Goal: Check status: Check status

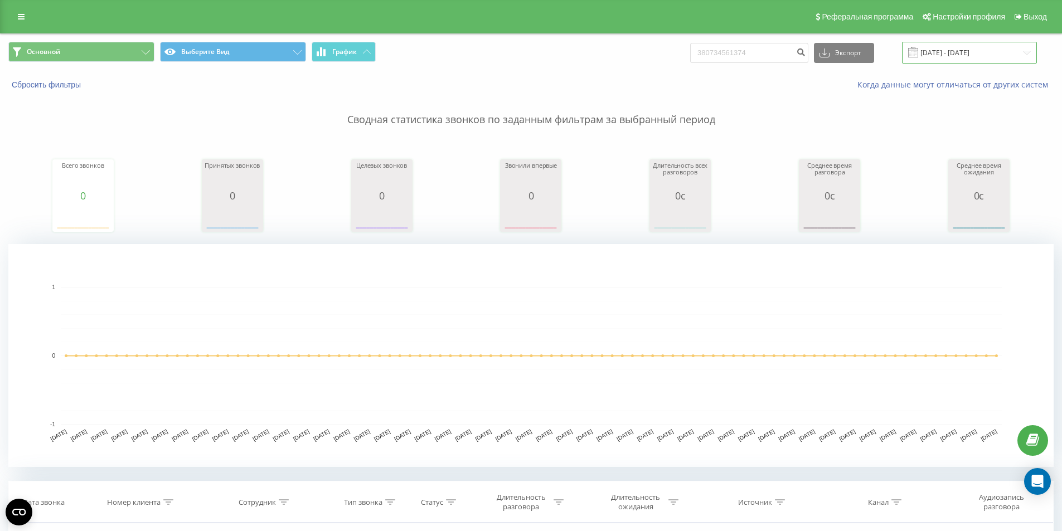
click at [942, 52] on input "[DATE] - [DATE]" at bounding box center [969, 53] width 135 height 22
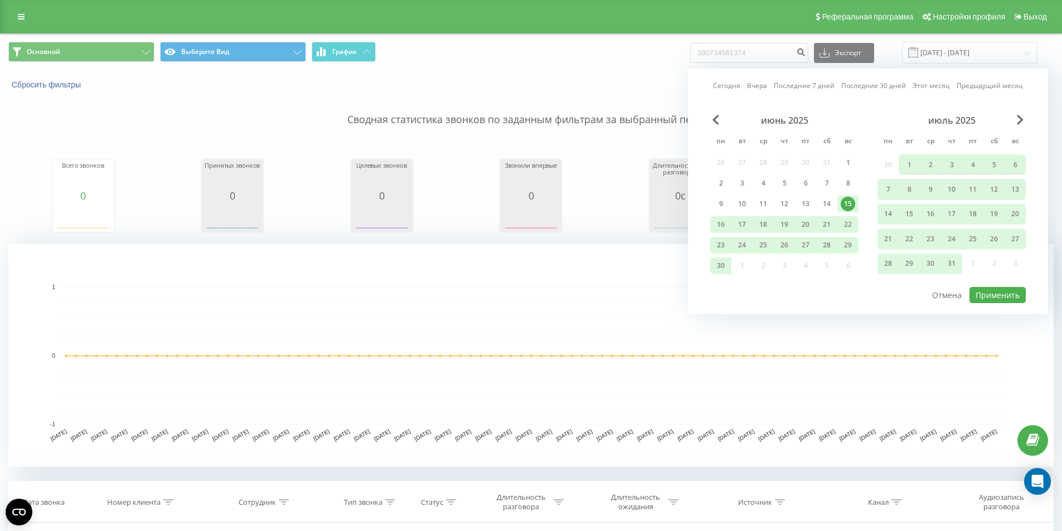
click at [1014, 116] on div "июль 2025" at bounding box center [951, 120] width 148 height 11
click at [1016, 117] on span "Next Month" at bounding box center [1019, 120] width 7 height 10
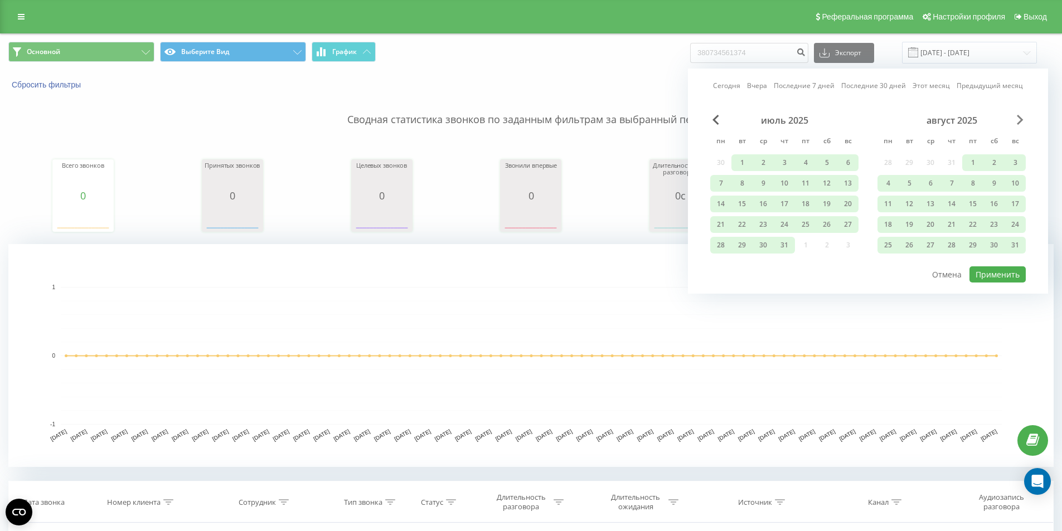
click at [1017, 117] on span "Next Month" at bounding box center [1019, 120] width 7 height 10
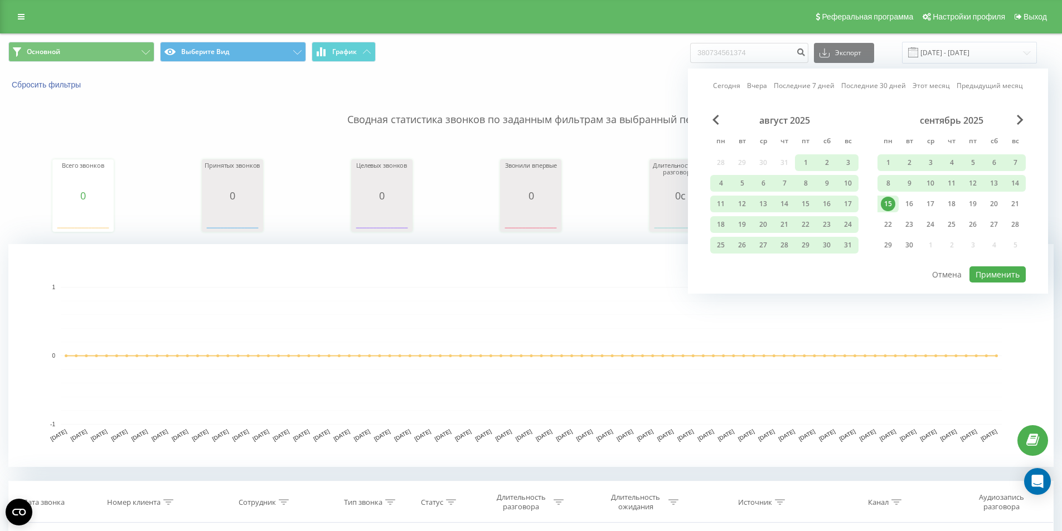
click at [888, 202] on div "15" at bounding box center [887, 204] width 14 height 14
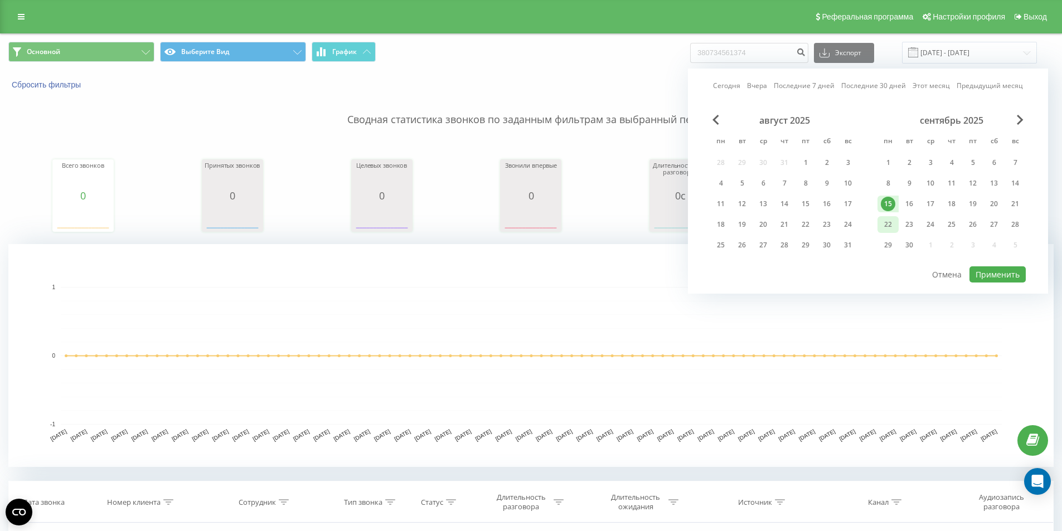
click at [884, 227] on div "22" at bounding box center [887, 224] width 14 height 14
click at [883, 227] on div "22" at bounding box center [887, 224] width 14 height 14
click at [1010, 274] on button "Применить" at bounding box center [997, 274] width 56 height 16
type input "[DATE] - [DATE]"
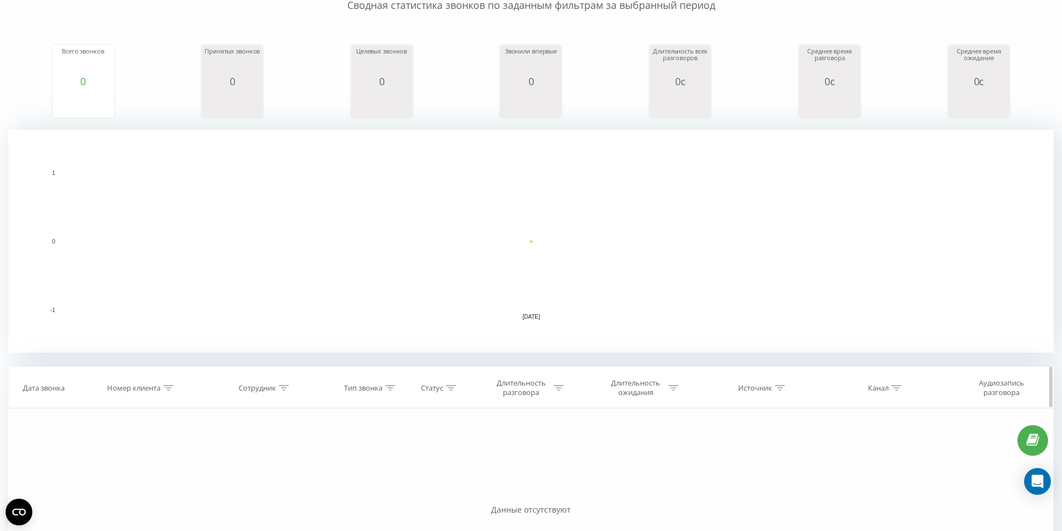
scroll to position [167, 0]
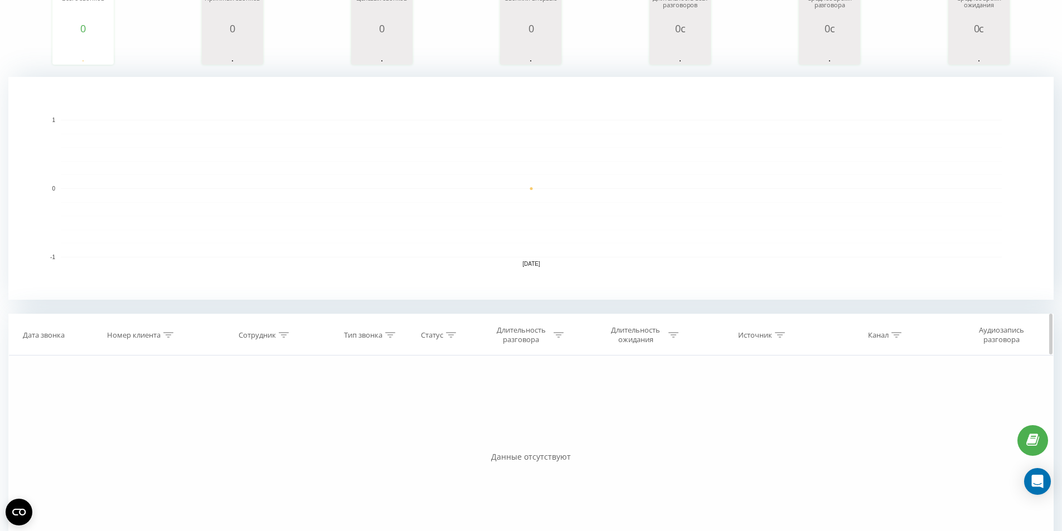
click at [554, 338] on div at bounding box center [558, 334] width 10 height 9
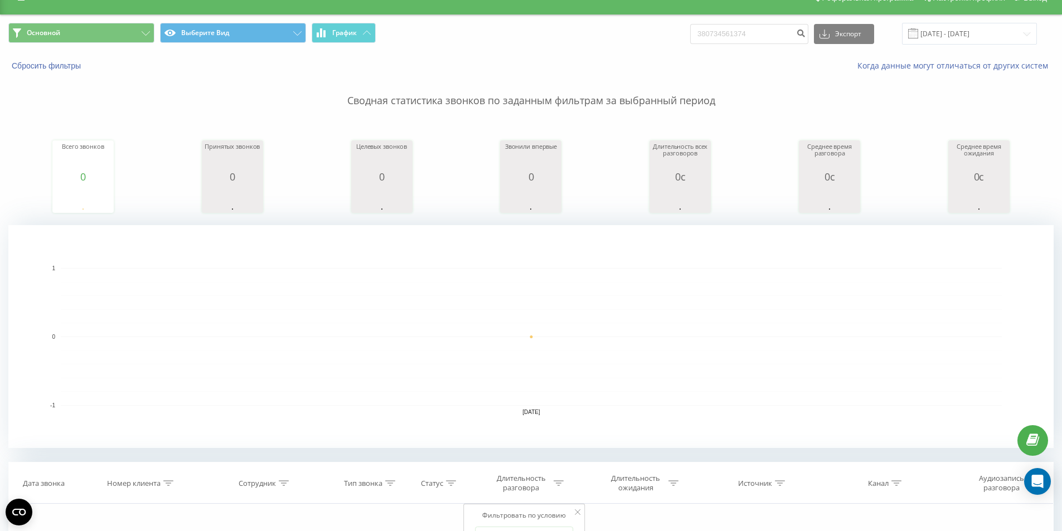
scroll to position [0, 0]
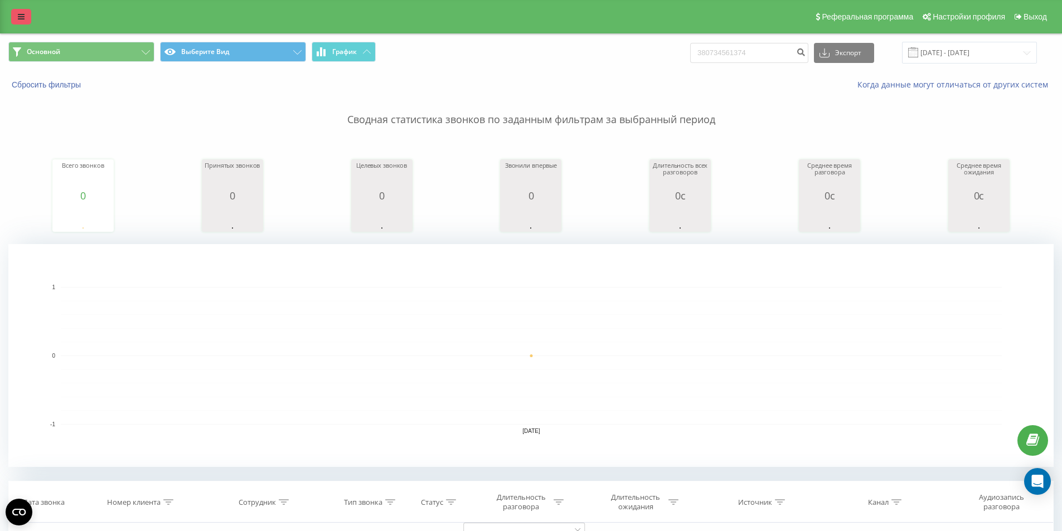
click at [14, 12] on link at bounding box center [21, 17] width 20 height 16
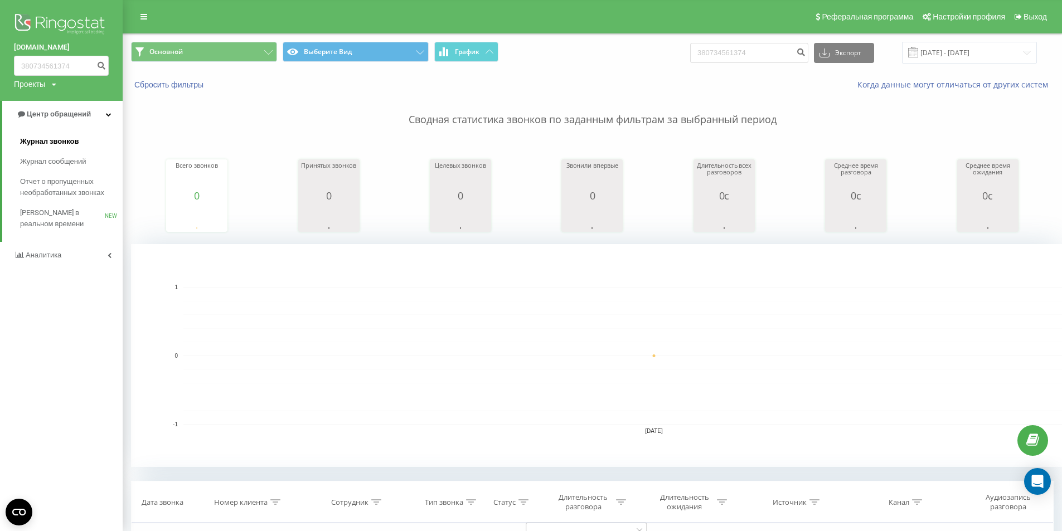
click at [64, 144] on span "Журнал звонков" at bounding box center [49, 141] width 59 height 11
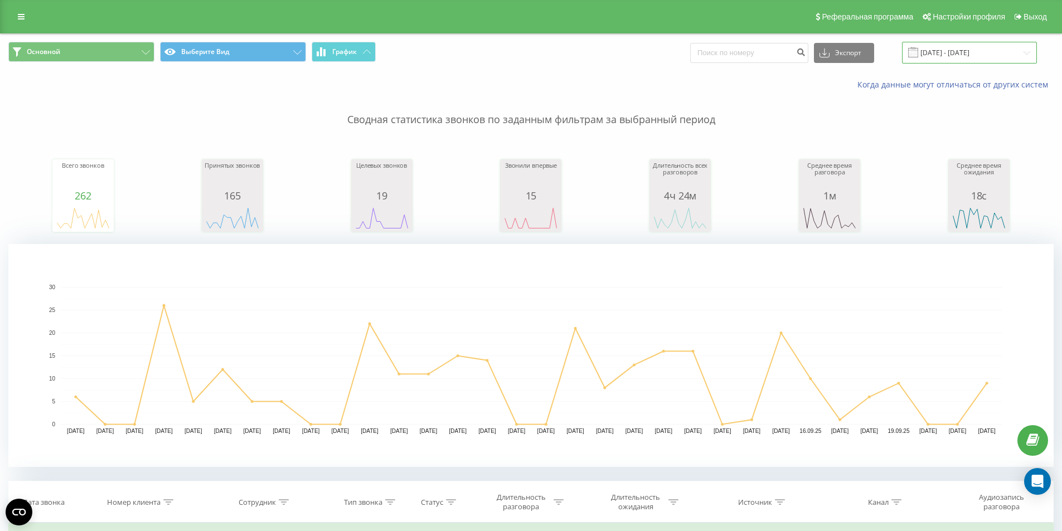
drag, startPoint x: 980, startPoint y: 45, endPoint x: 985, endPoint y: 56, distance: 12.5
click at [980, 48] on input "22.08.2025 - 22.09.2025" at bounding box center [969, 53] width 135 height 22
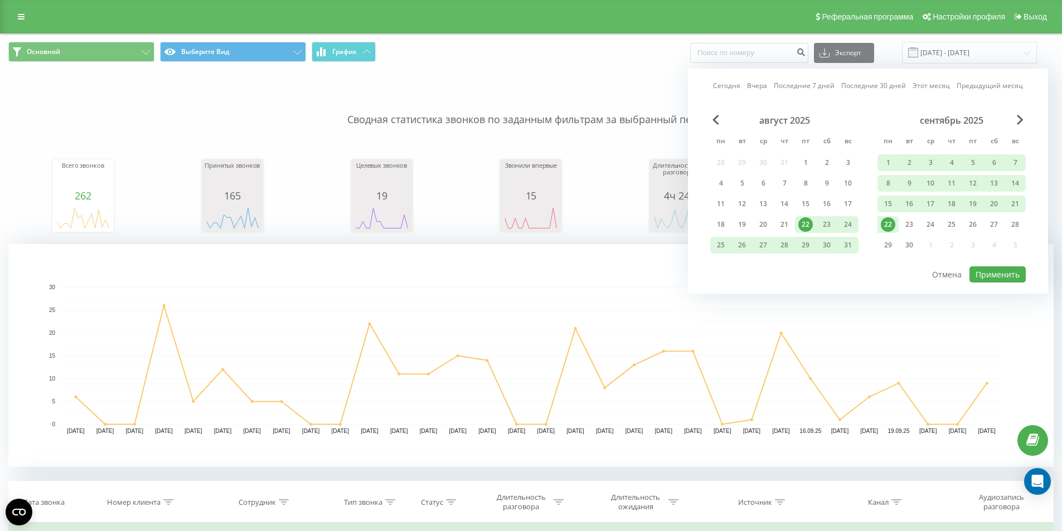
click at [892, 219] on div "22" at bounding box center [887, 224] width 14 height 14
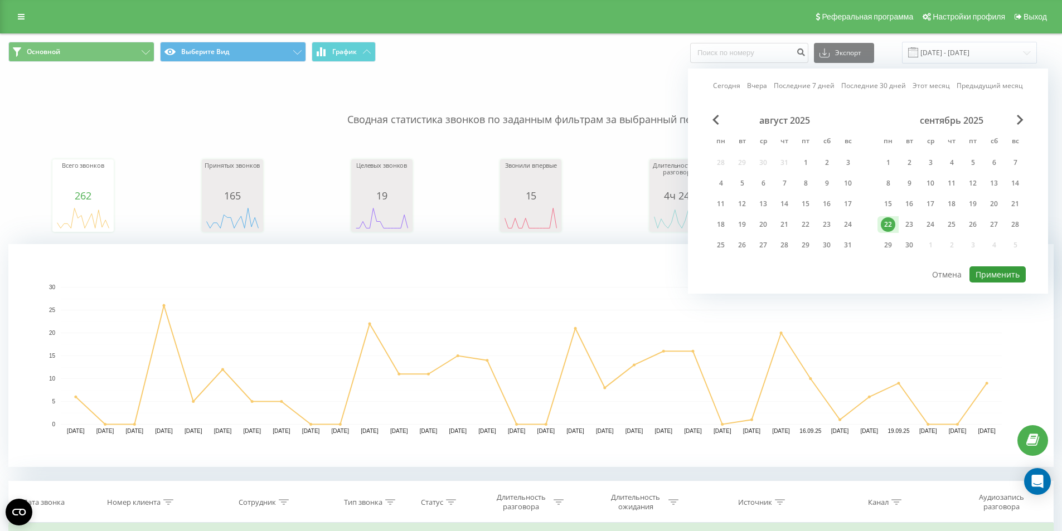
click at [990, 267] on button "Применить" at bounding box center [997, 274] width 56 height 16
type input "[DATE] - [DATE]"
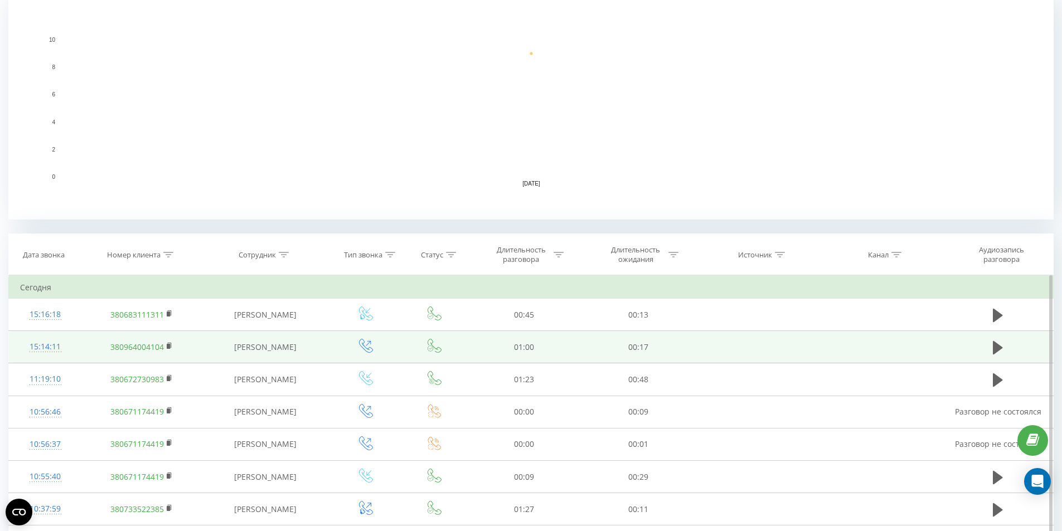
scroll to position [334, 0]
